Goal: Information Seeking & Learning: Find specific fact

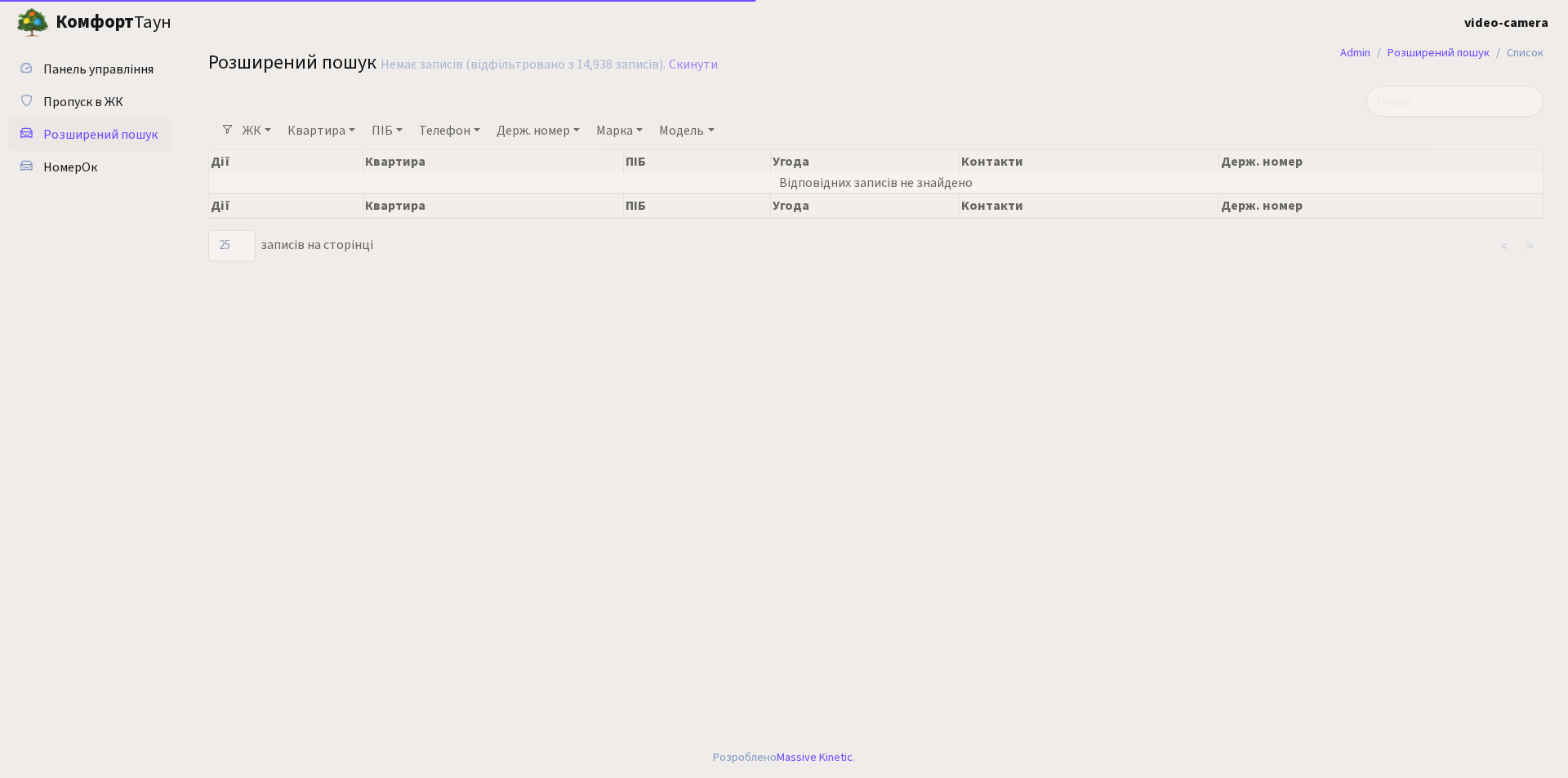
select select "25"
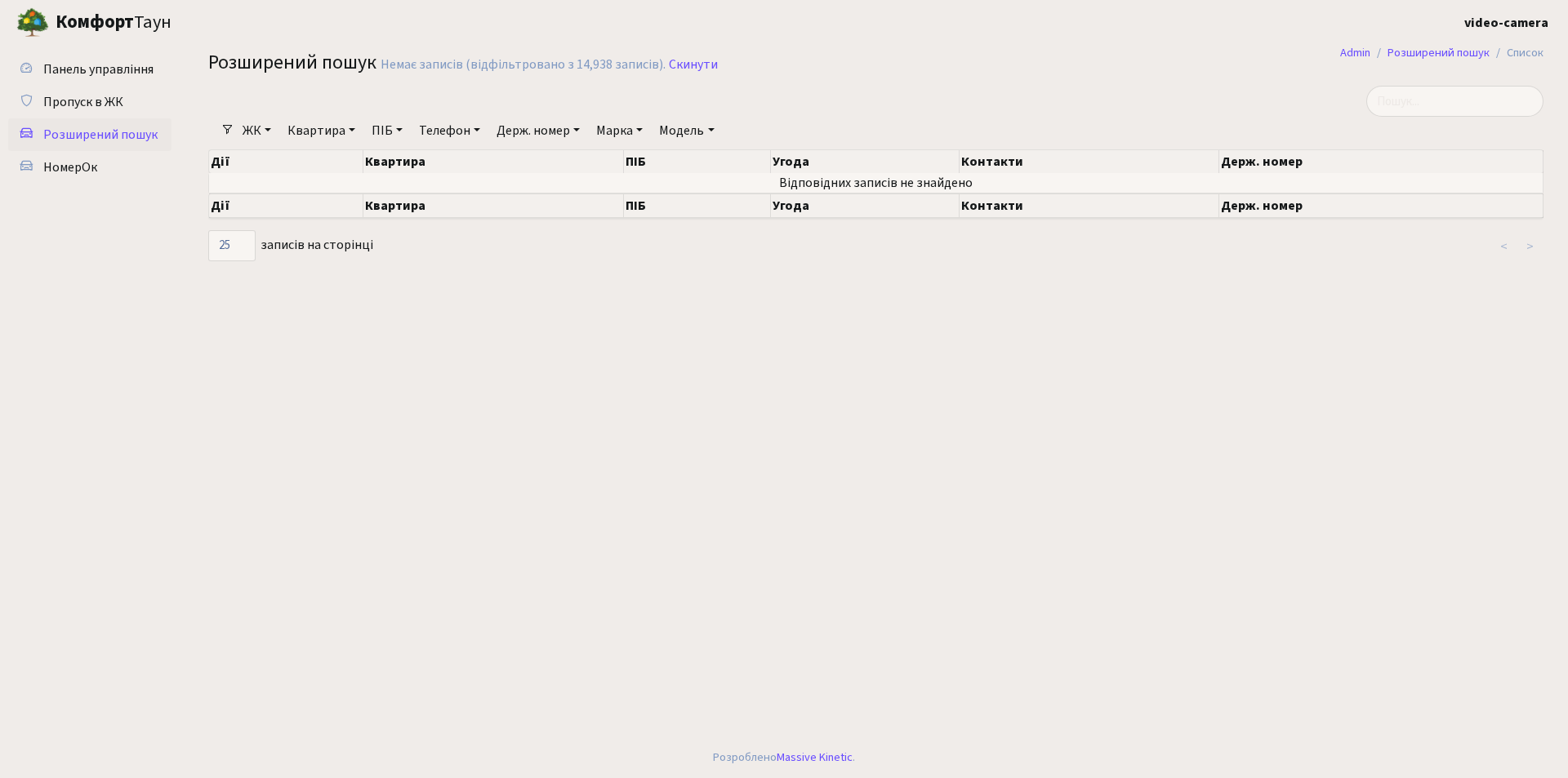
click at [529, 136] on link "Держ. номер" at bounding box center [538, 130] width 96 height 27
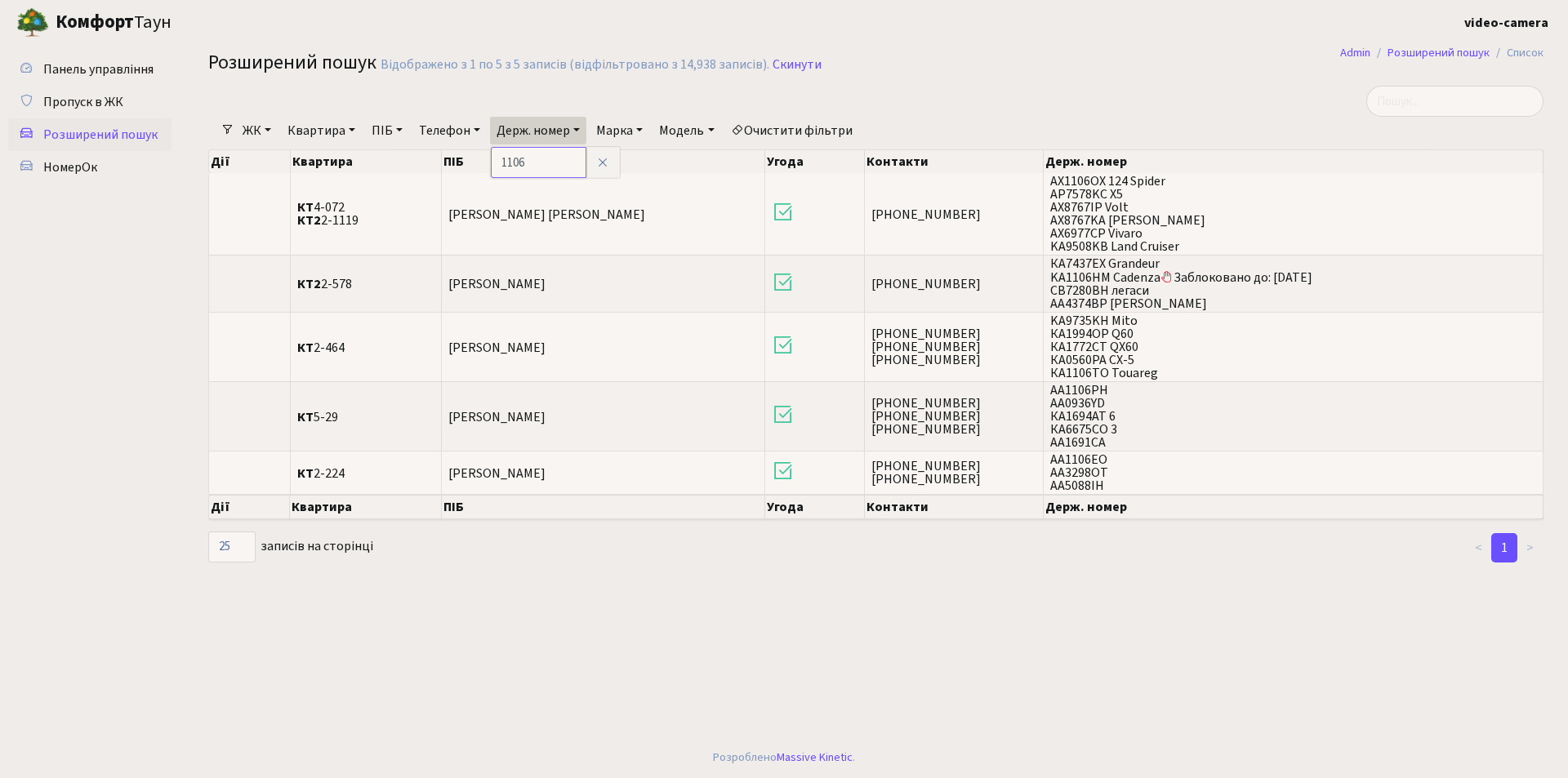
drag, startPoint x: 548, startPoint y: 160, endPoint x: 500, endPoint y: 162, distance: 48.0
click at [500, 162] on input "1106" at bounding box center [538, 162] width 95 height 31
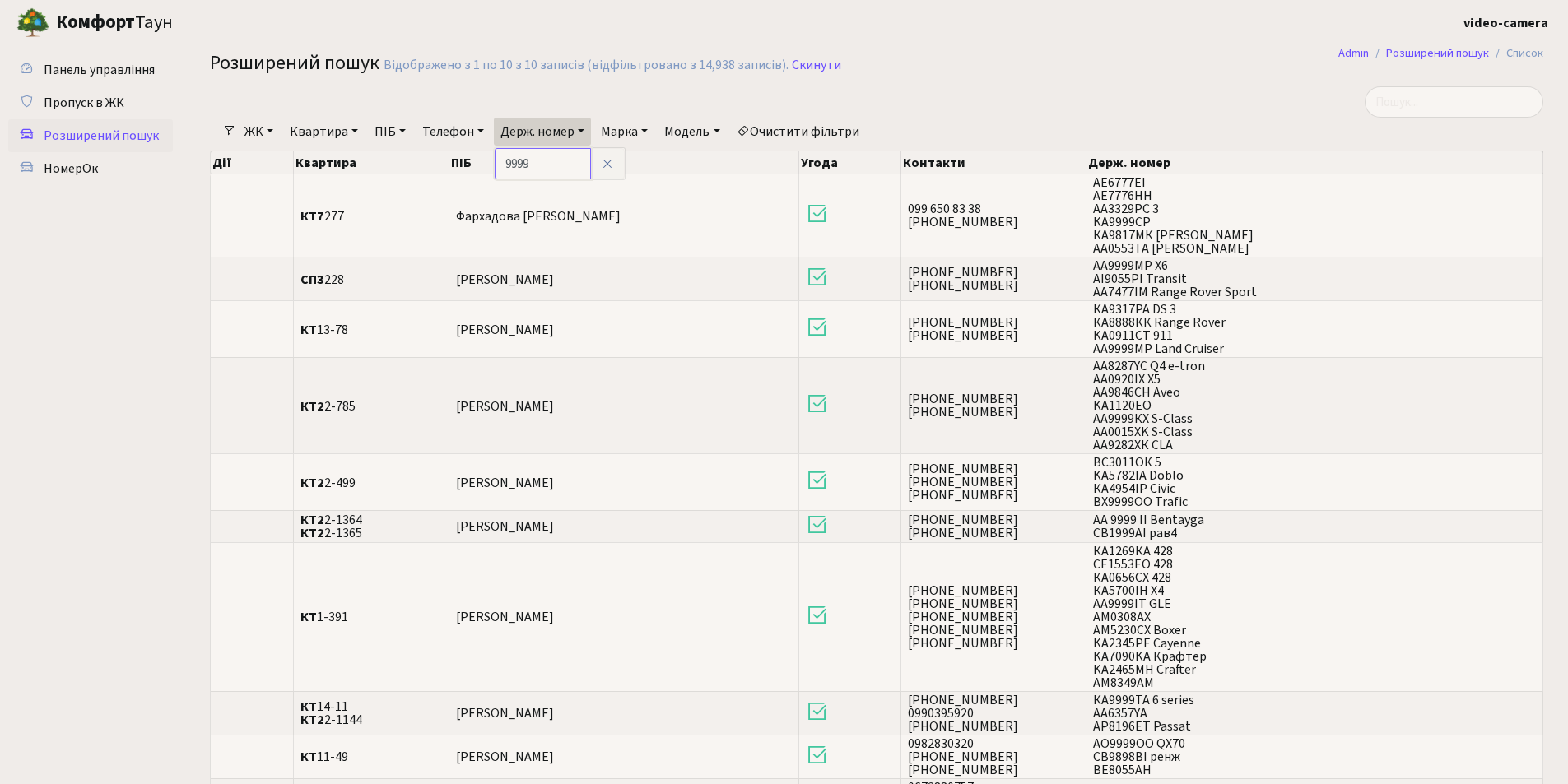
drag, startPoint x: 541, startPoint y: 164, endPoint x: 506, endPoint y: 165, distance: 35.0
click at [506, 165] on input "9999" at bounding box center [542, 163] width 96 height 31
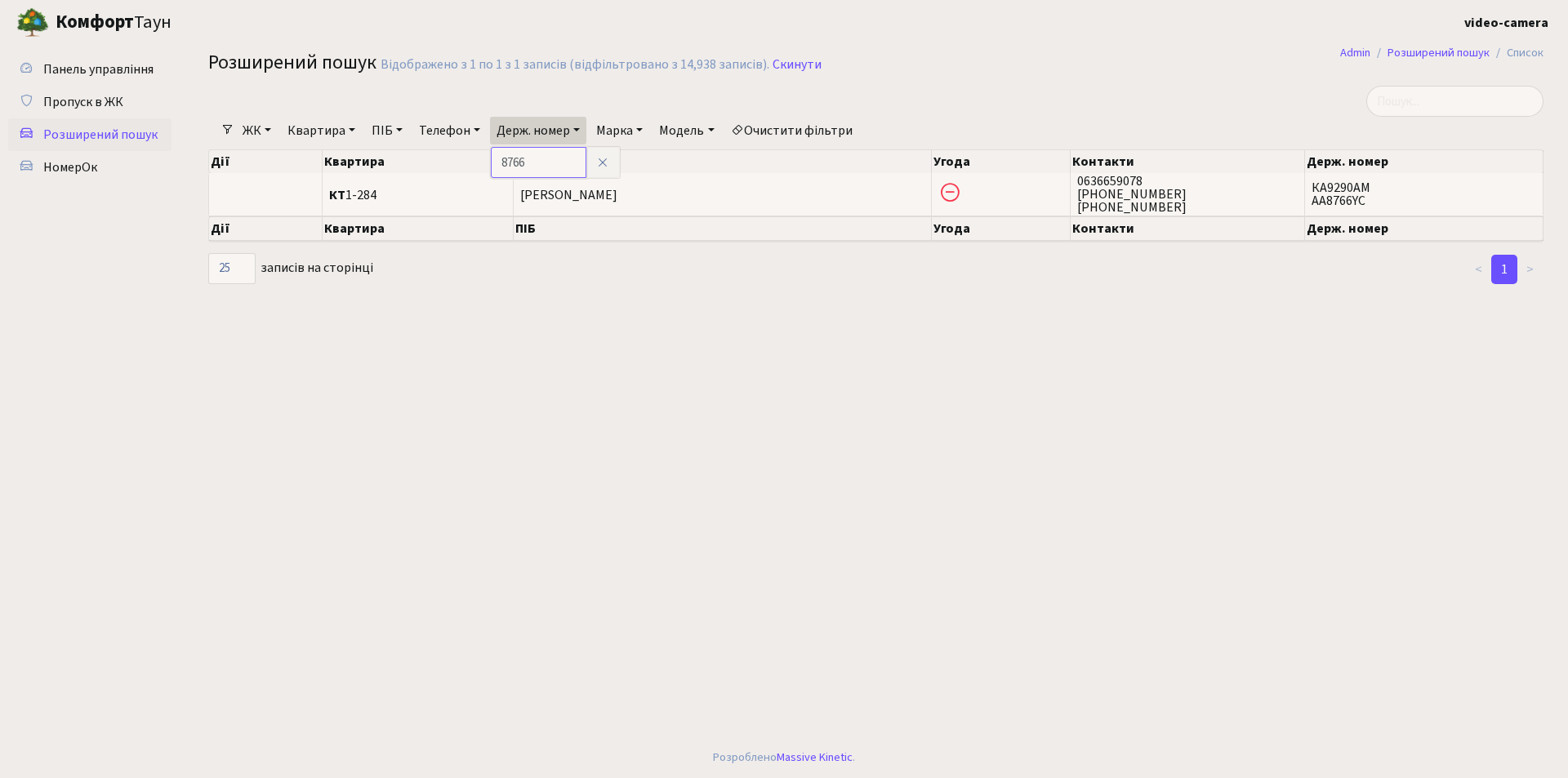
click at [498, 159] on input "8766" at bounding box center [538, 162] width 95 height 31
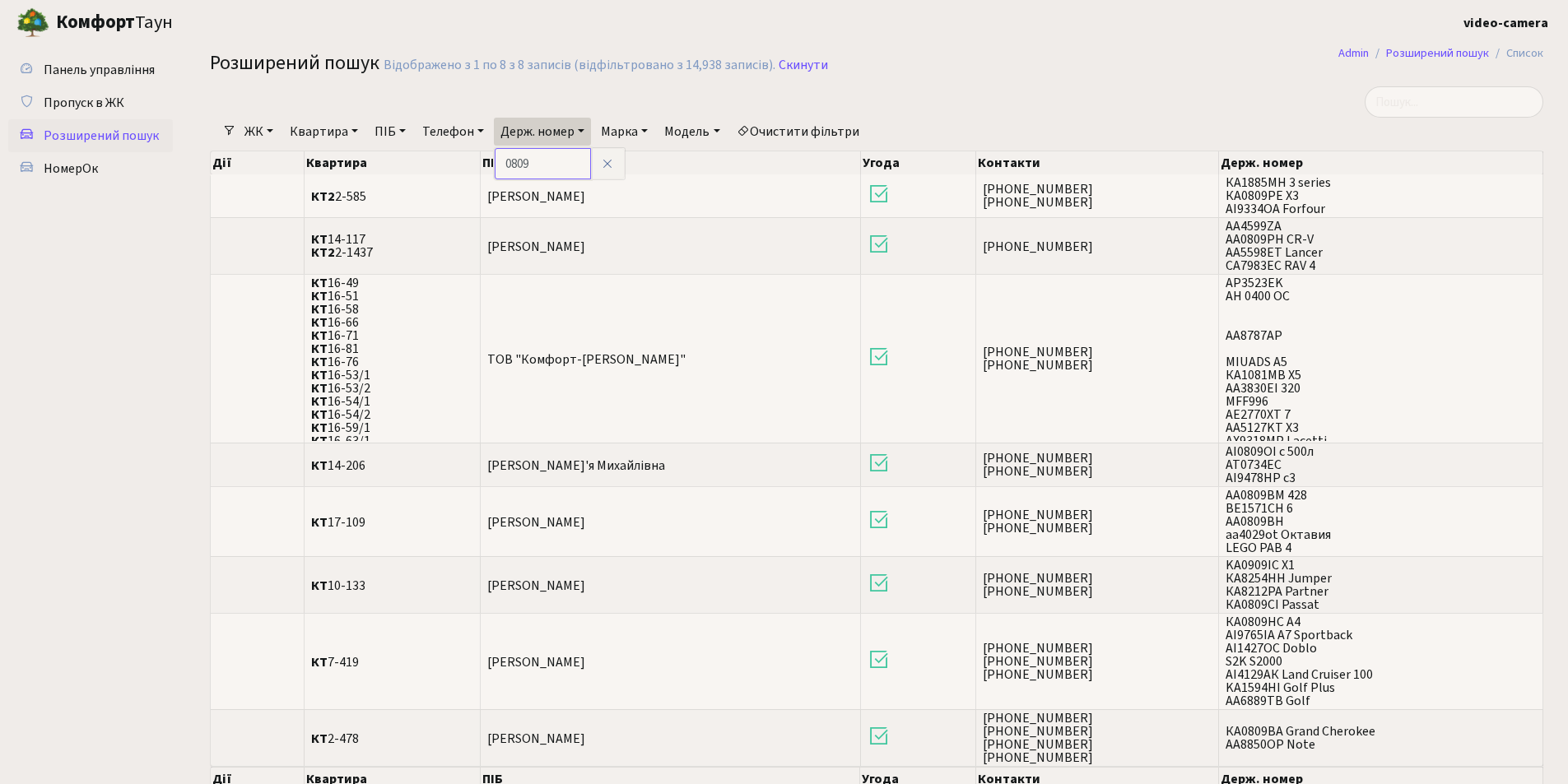
drag, startPoint x: 549, startPoint y: 161, endPoint x: 497, endPoint y: 165, distance: 52.2
click at [497, 165] on div "Фільтри ЖК - КТ, вул. Регенераторна, 4 КТ2, просп. [STREET_ADDRESS] [STREET_ADD…" at bounding box center [876, 462] width 1358 height 750
click at [578, 139] on link "Держ. номер" at bounding box center [542, 131] width 97 height 28
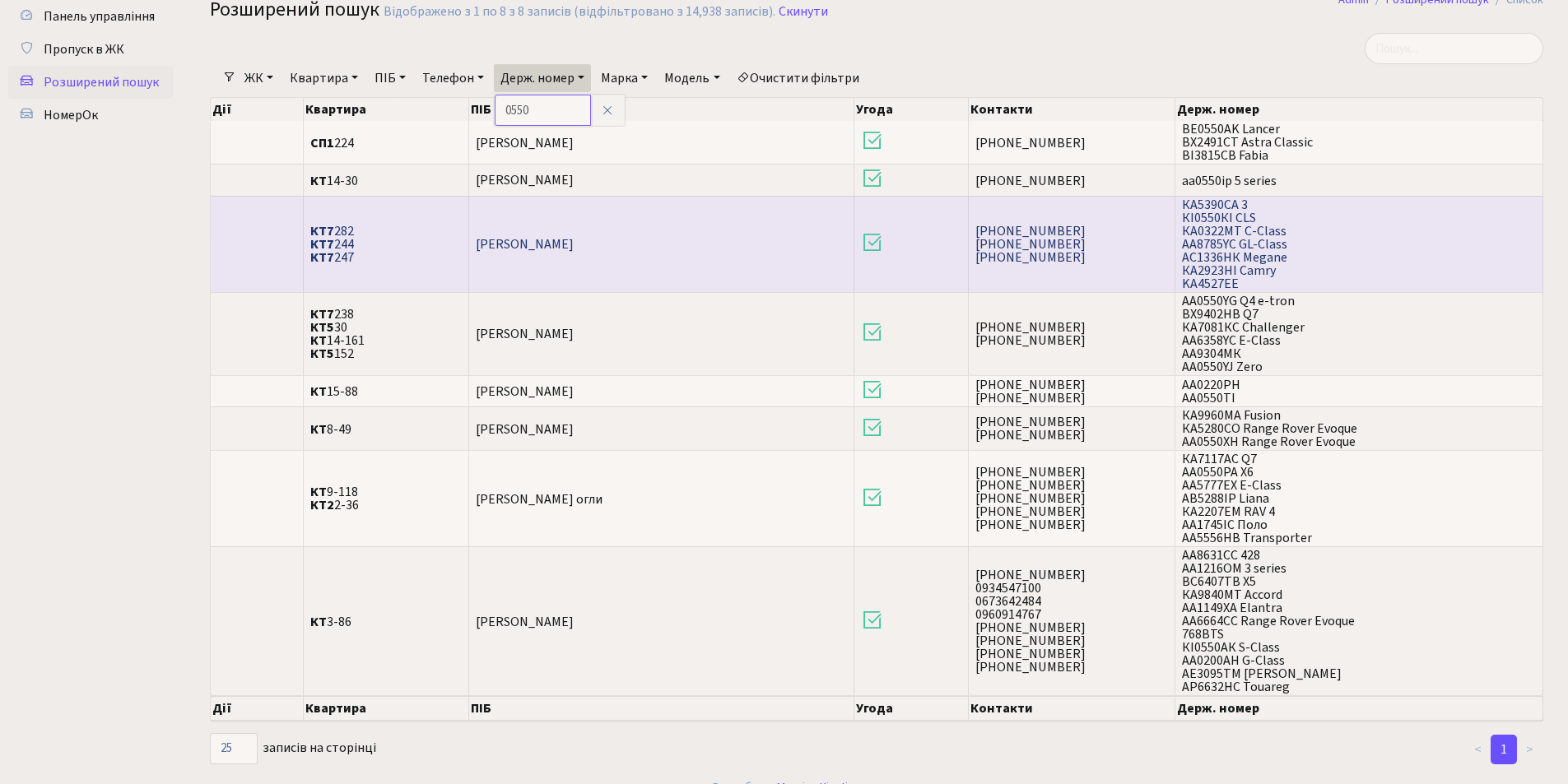
scroll to position [77, 0]
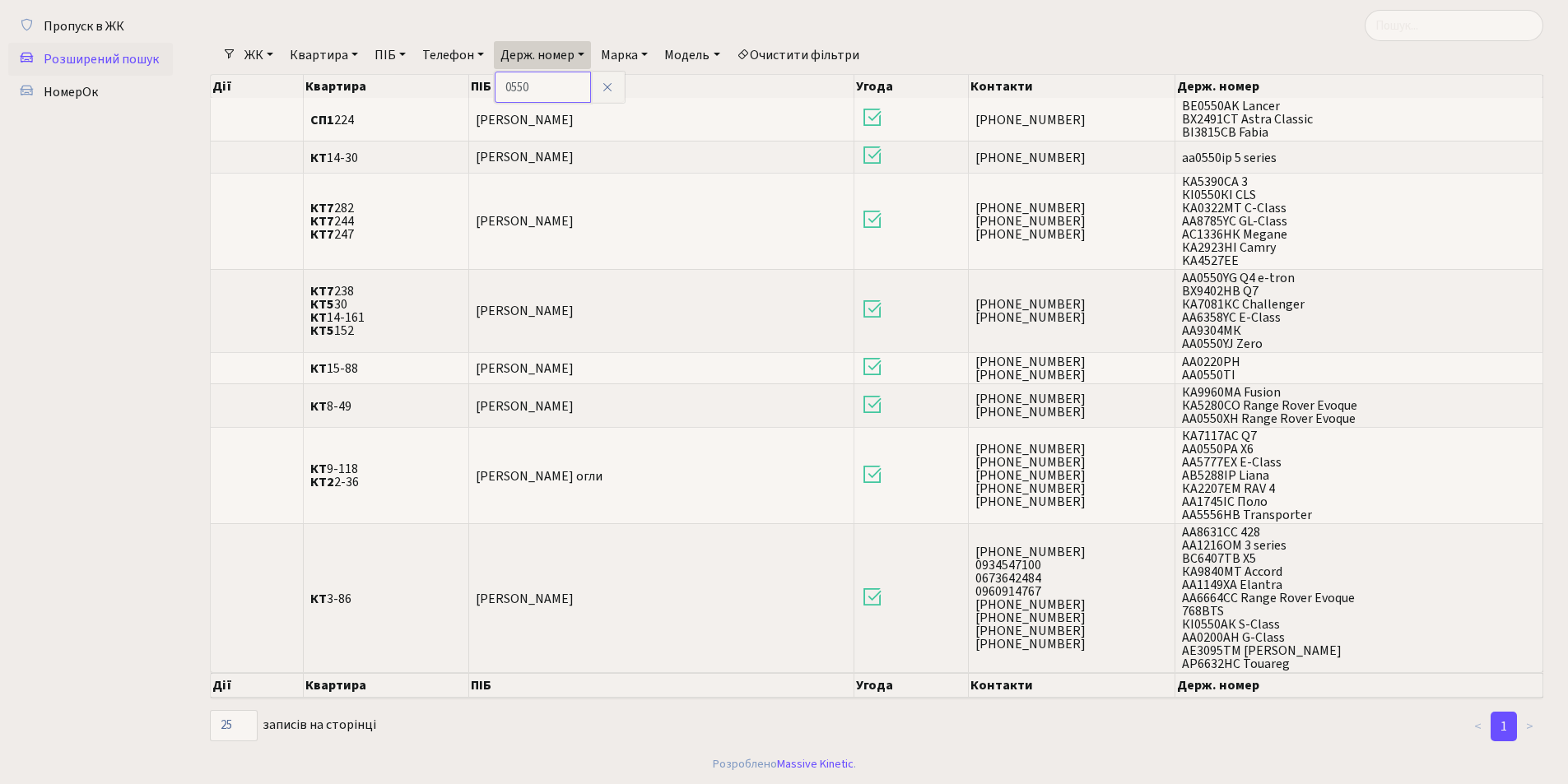
drag, startPoint x: 545, startPoint y: 89, endPoint x: 502, endPoint y: 87, distance: 43.0
click at [502, 87] on input "0550" at bounding box center [542, 87] width 96 height 31
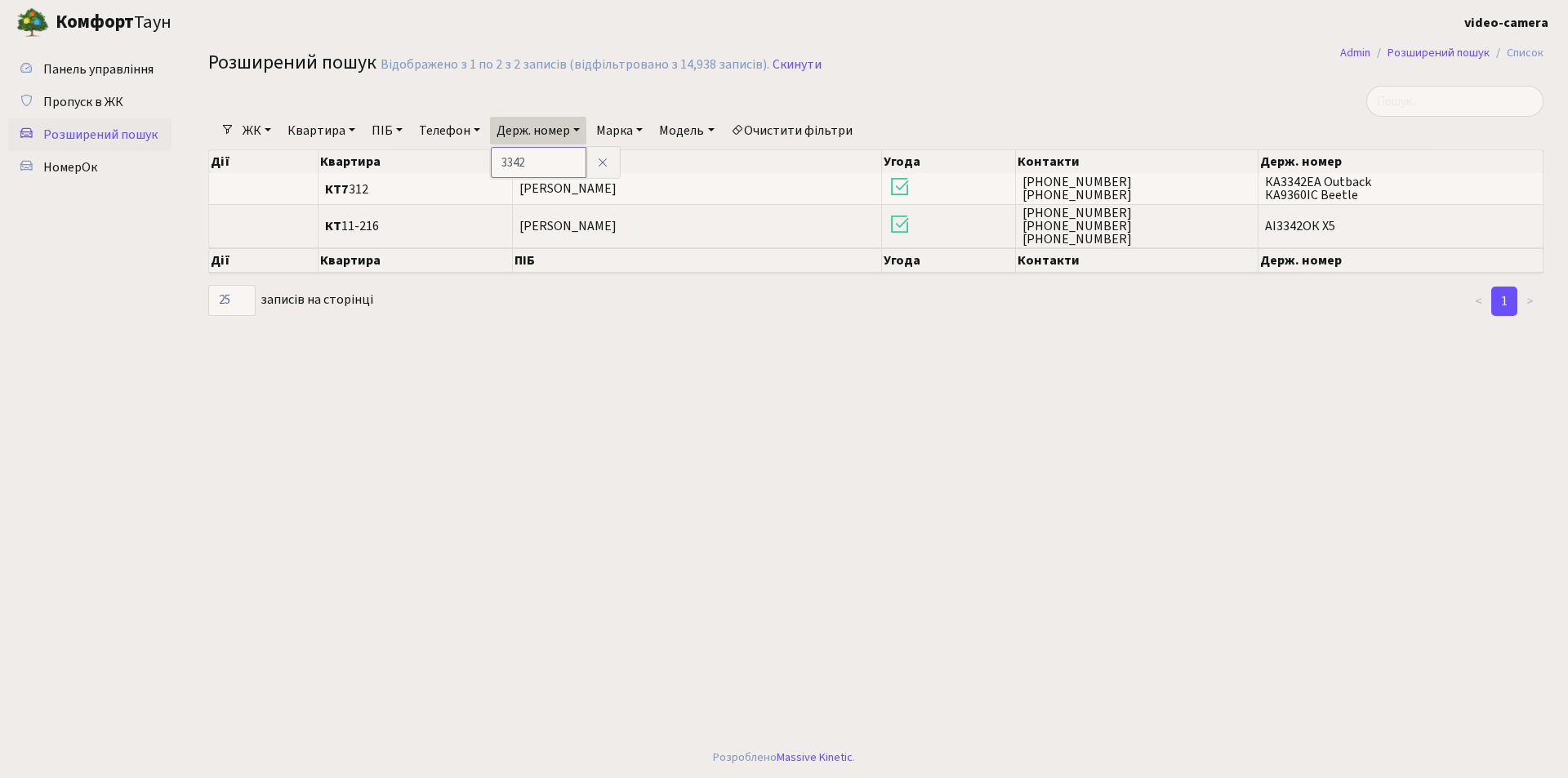
drag, startPoint x: 540, startPoint y: 158, endPoint x: 485, endPoint y: 160, distance: 55.0
click at [485, 160] on div "Фільтри ЖК - КТ, вул. Регенераторна, 4 КТ2, просп. [STREET_ADDRESS] [STREET_ADD…" at bounding box center [876, 202] width 1360 height 232
click at [519, 131] on link "Держ. номер" at bounding box center [538, 130] width 96 height 27
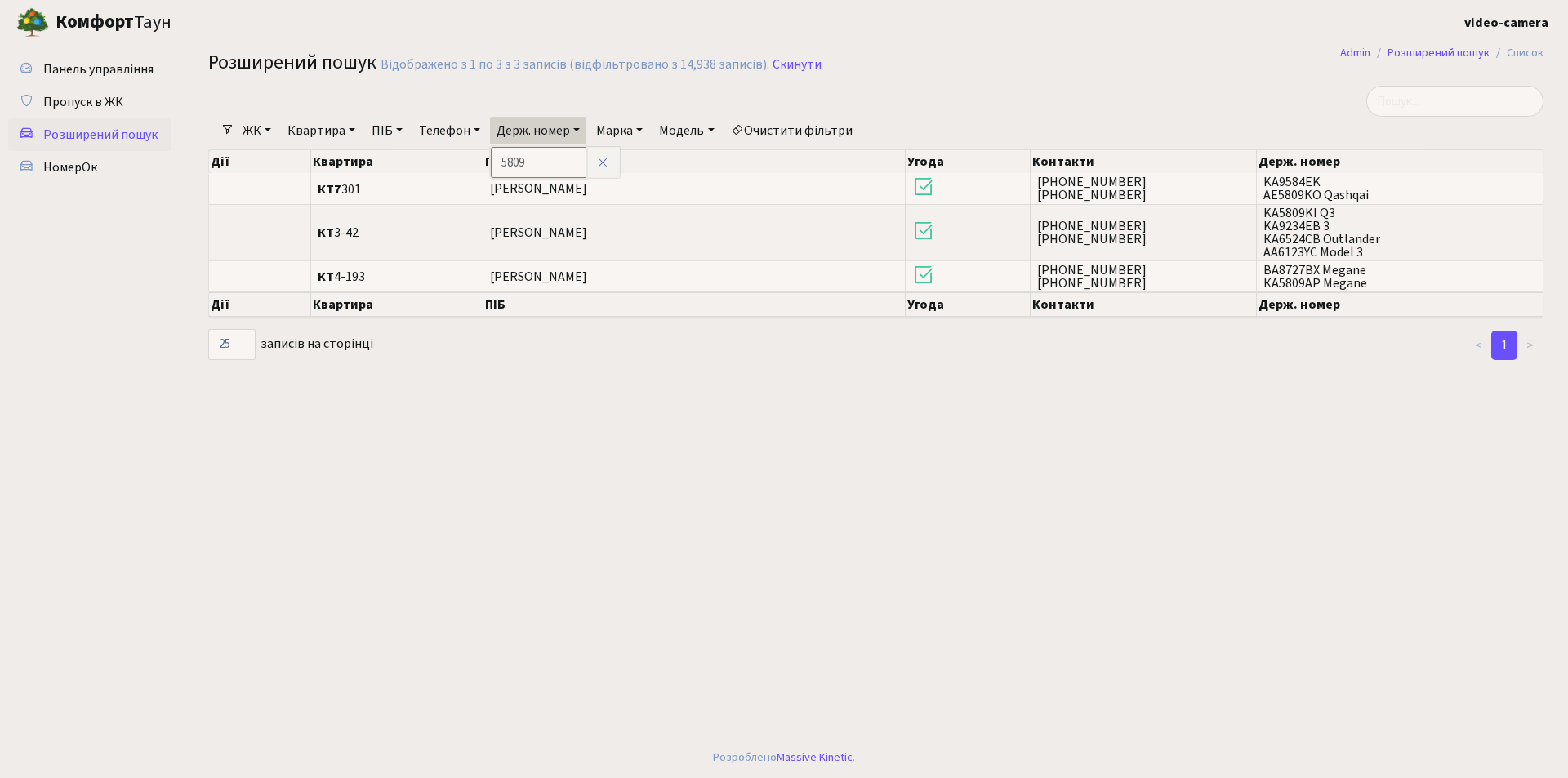
drag, startPoint x: 547, startPoint y: 160, endPoint x: 502, endPoint y: 164, distance: 45.2
click at [502, 164] on input "5809" at bounding box center [538, 162] width 95 height 31
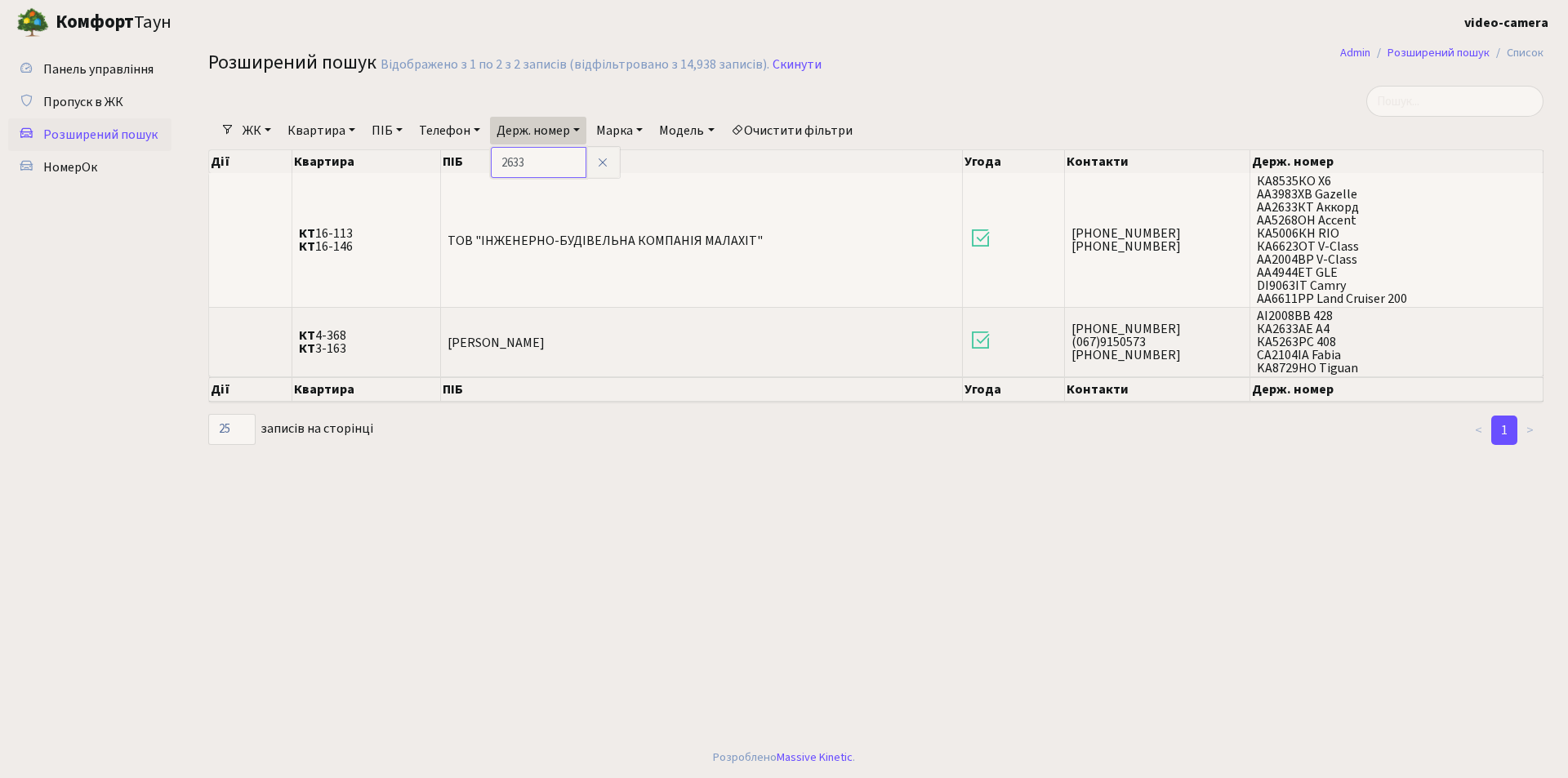
drag, startPoint x: 537, startPoint y: 162, endPoint x: 492, endPoint y: 163, distance: 45.0
click at [492, 163] on div "Фільтри ЖК - КТ, вул. Регенераторна, 4 КТ2, просп. [STREET_ADDRESS] [STREET_ADD…" at bounding box center [876, 266] width 1360 height 361
click at [561, 125] on link "Держ. номер" at bounding box center [538, 130] width 96 height 27
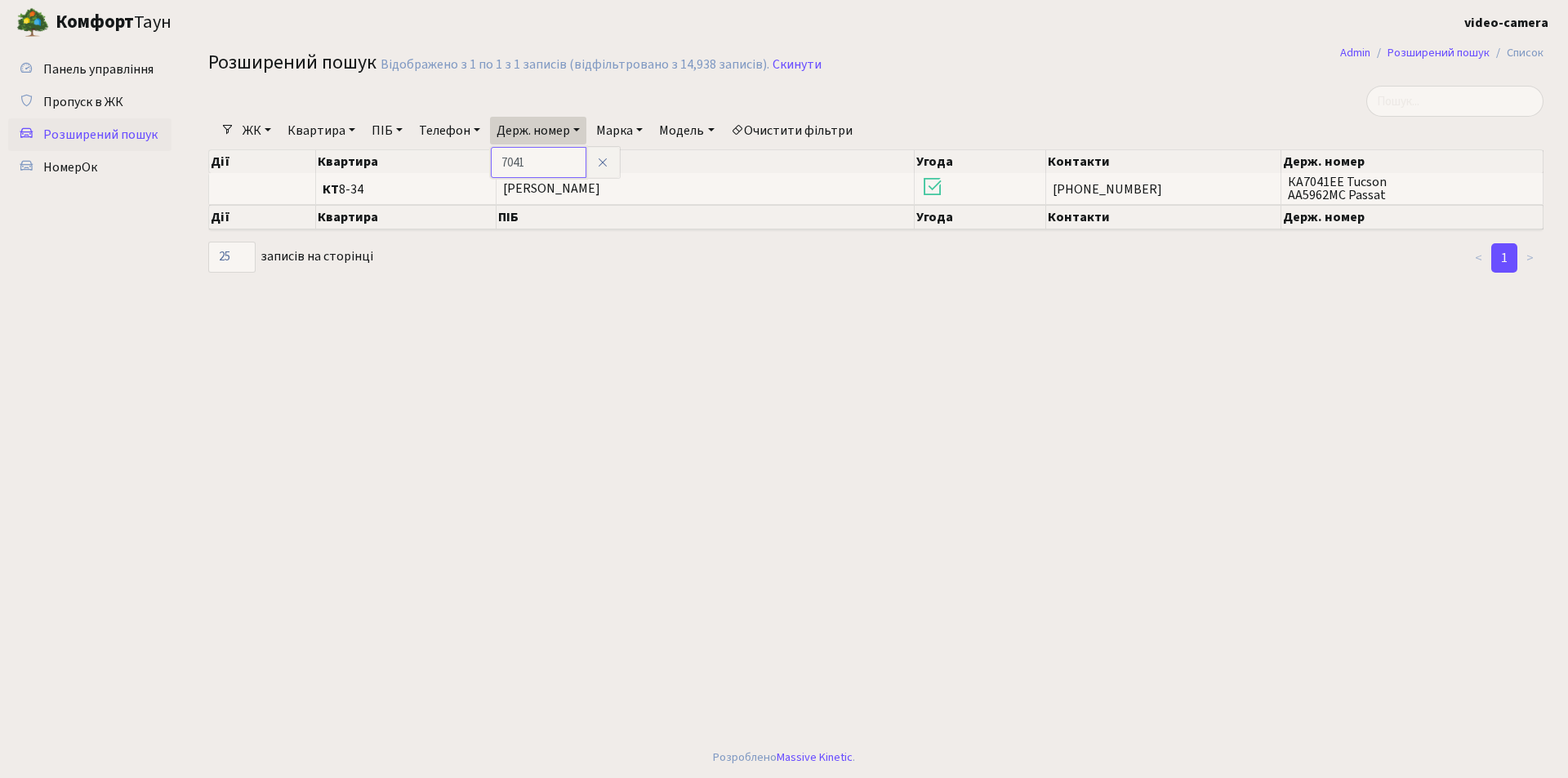
drag, startPoint x: 534, startPoint y: 166, endPoint x: 496, endPoint y: 166, distance: 38.0
click at [496, 166] on input "7041" at bounding box center [538, 162] width 95 height 31
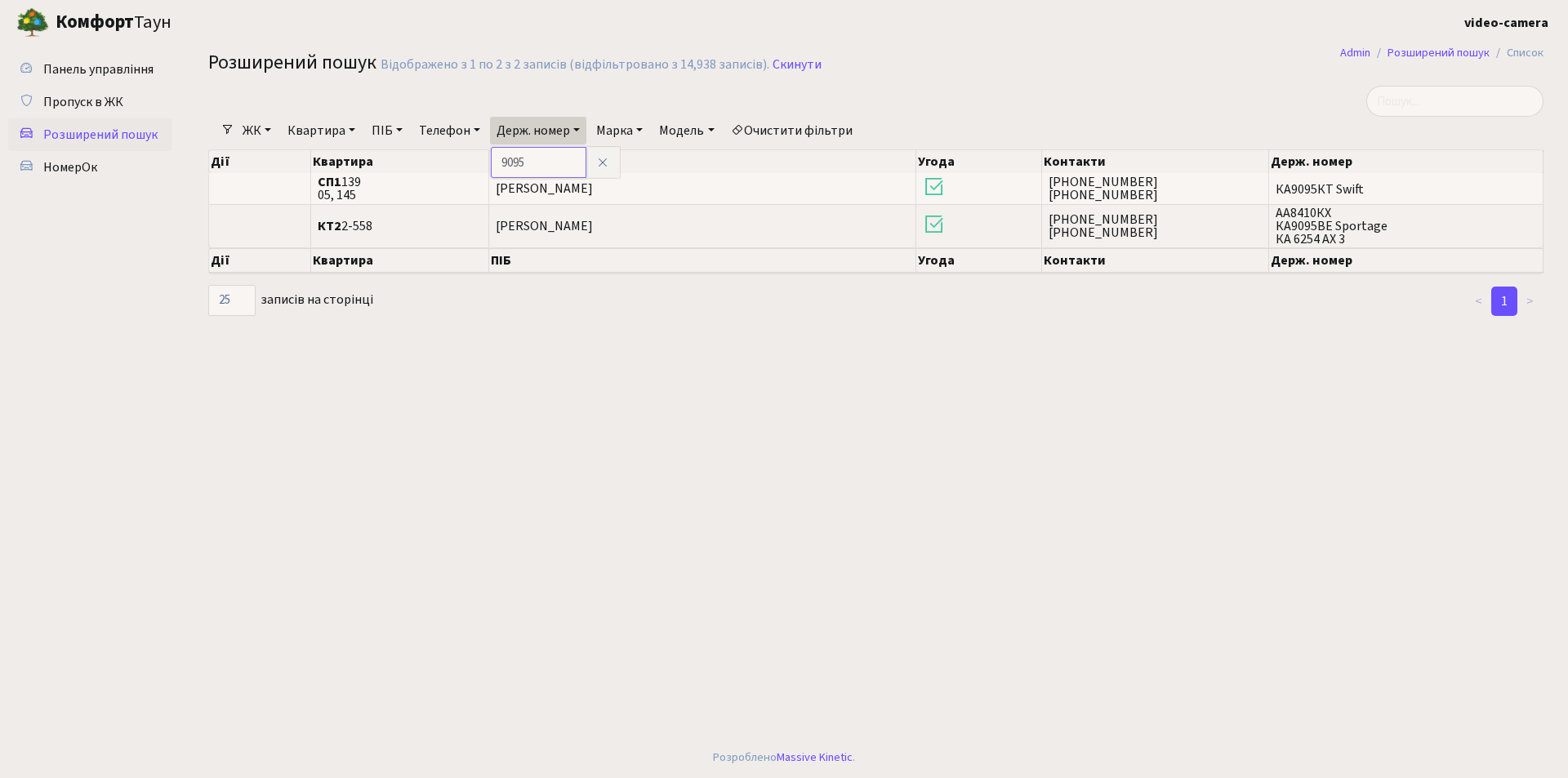
click at [501, 162] on input "9095" at bounding box center [538, 162] width 95 height 31
type input "8000"
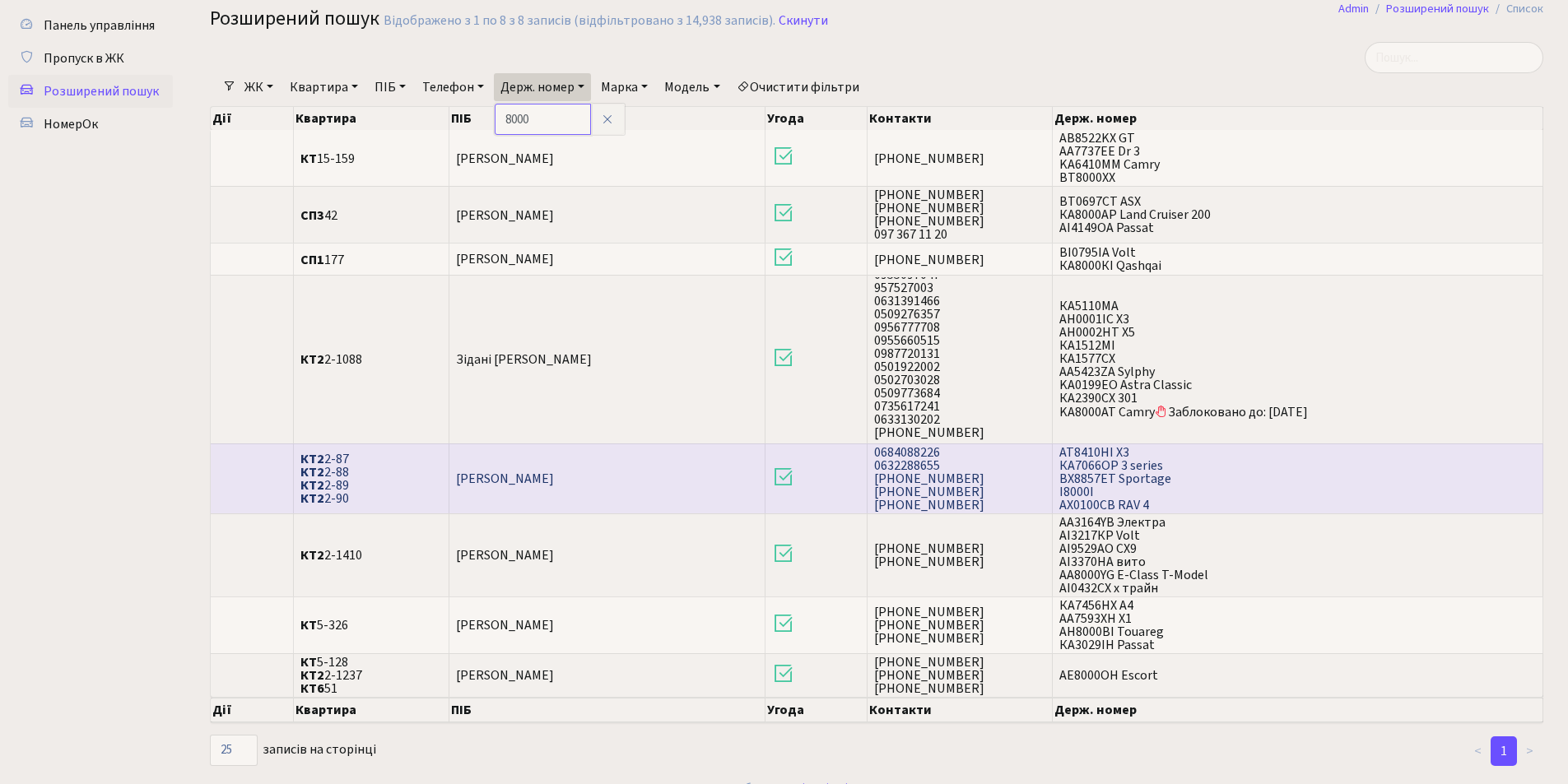
scroll to position [69, 0]
